Goal: Navigation & Orientation: Find specific page/section

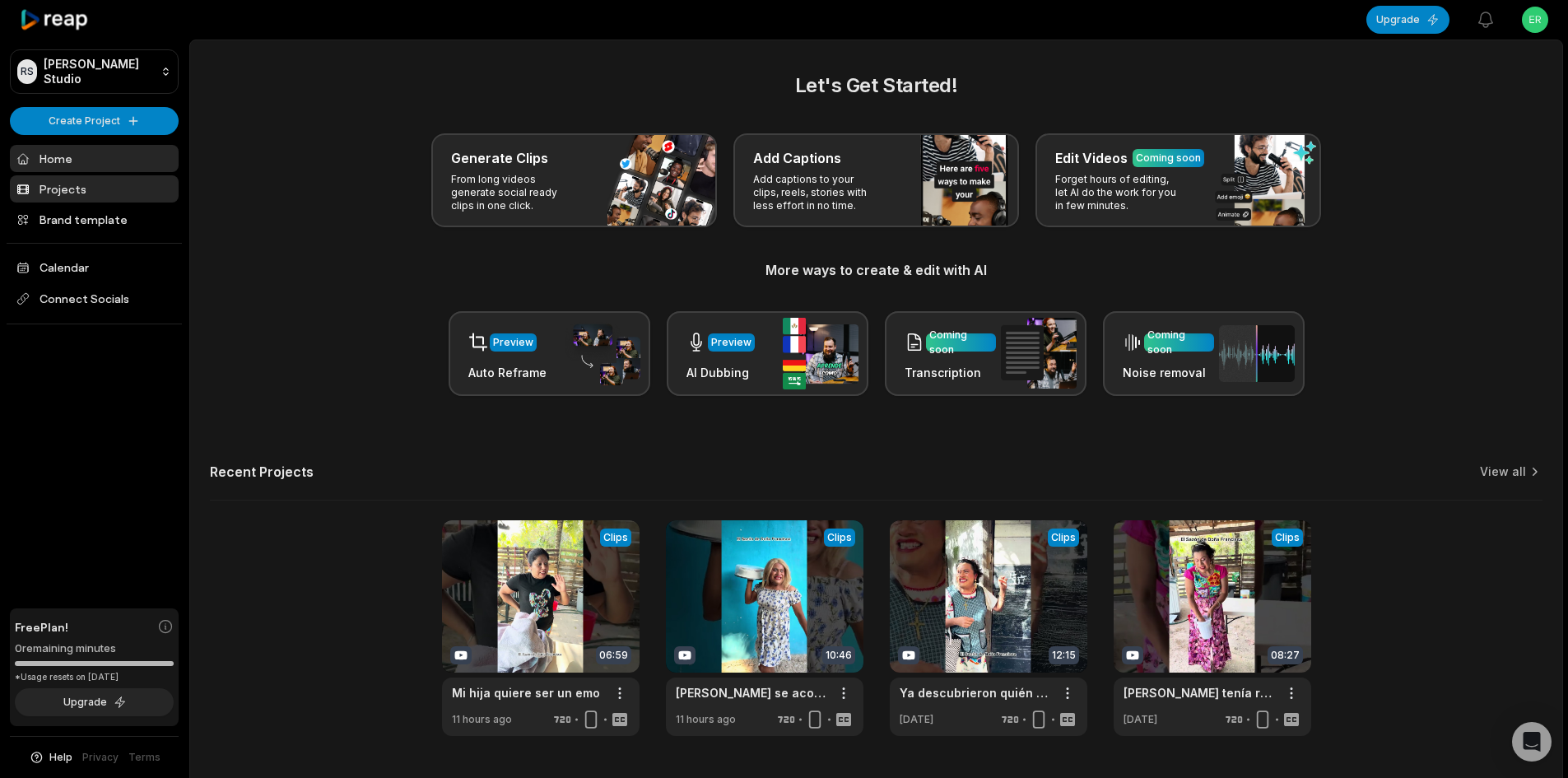
click at [102, 196] on link "Projects" at bounding box center [94, 189] width 169 height 27
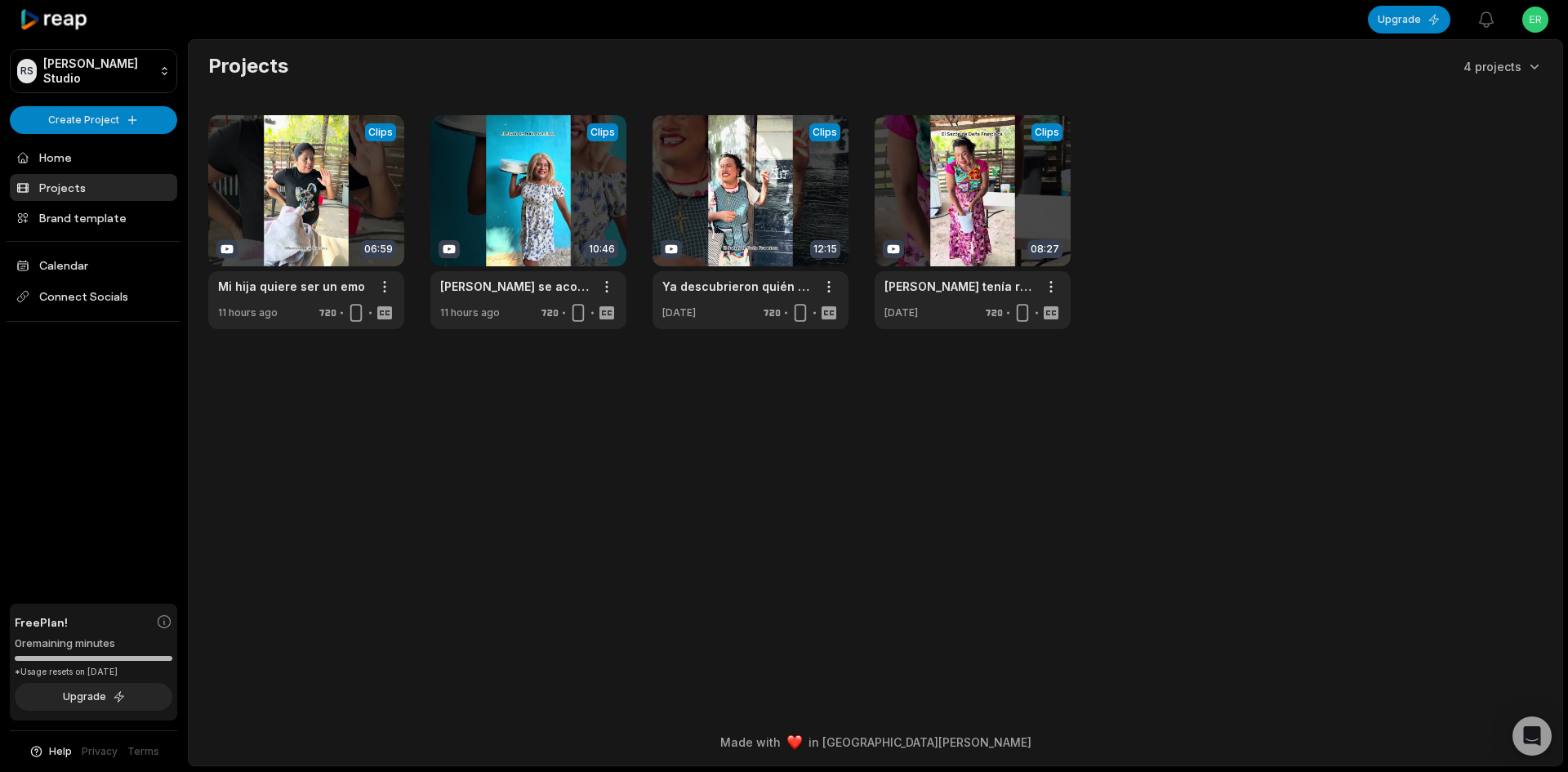
click at [1538, 24] on html "[PERSON_NAME] Studio Create Project Home Projects Brand template Calendar Conne…" at bounding box center [784, 386] width 1568 height 772
click at [1470, 131] on span "Sign Out" at bounding box center [1453, 135] width 46 height 17
